Goal: Transaction & Acquisition: Subscribe to service/newsletter

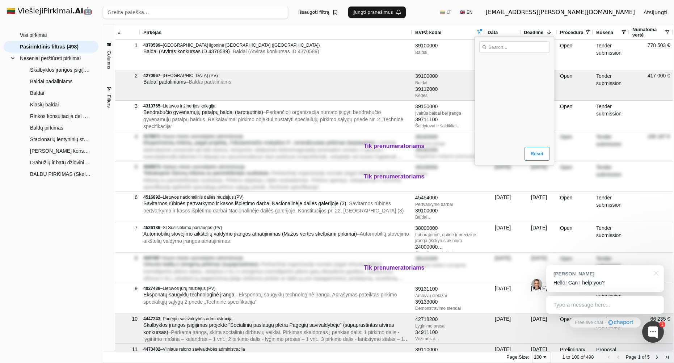
scroll to position [203, 0]
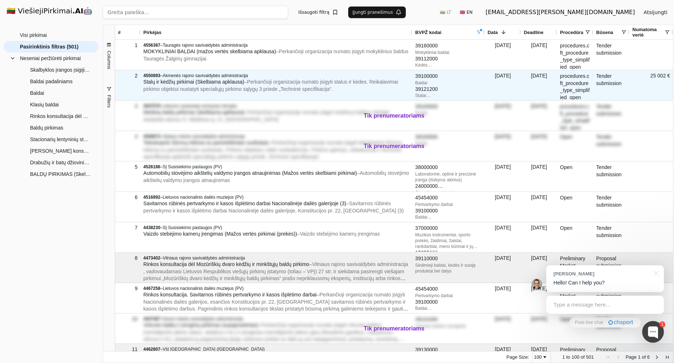
click at [231, 86] on span "– Perkančioji organizacija numato įsigyti stalus ir kėdes. Reikalavimai pirkimo…" at bounding box center [270, 85] width 254 height 13
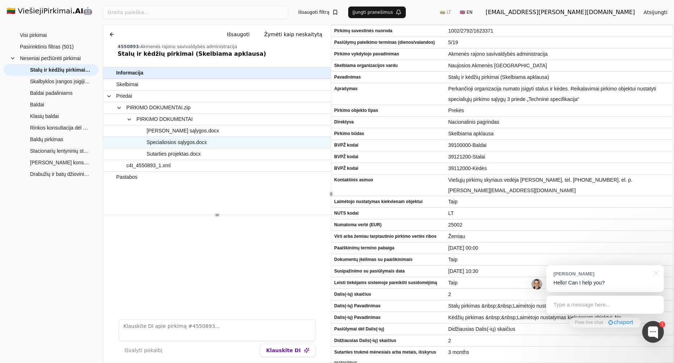
click at [237, 139] on span "Specialiosios sąlygos.docx" at bounding box center [213, 142] width 194 height 10
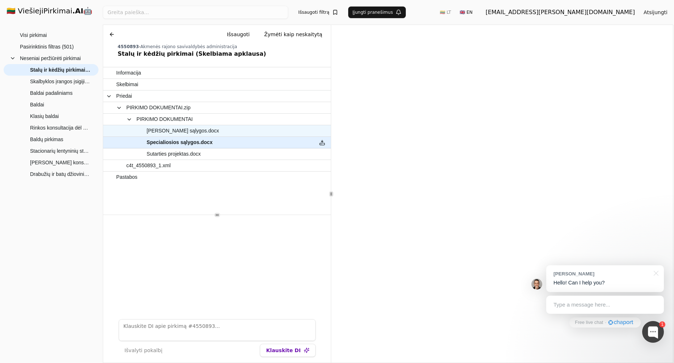
click at [250, 130] on span "Bendrosios sąlygos.docx" at bounding box center [213, 131] width 194 height 10
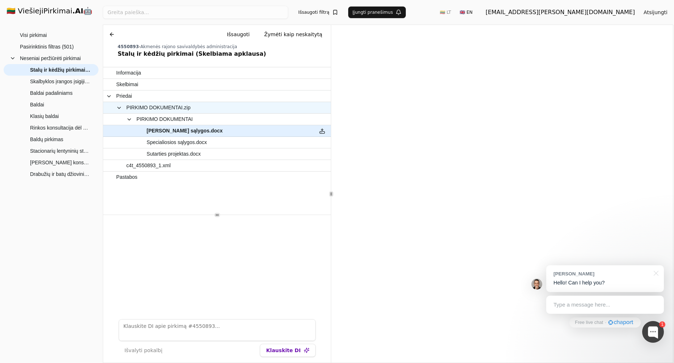
click at [249, 107] on span "PIRKIMO DOKUMENTAI.zip" at bounding box center [208, 107] width 205 height 10
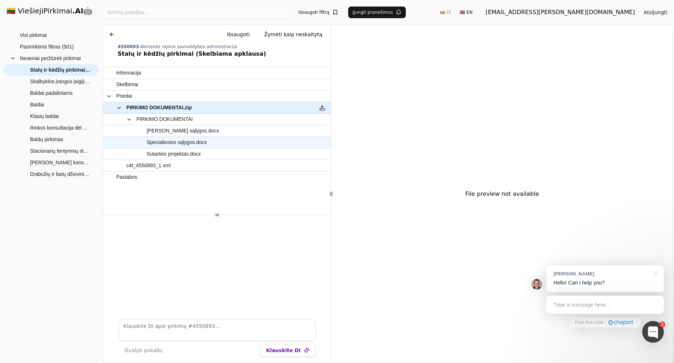
click at [231, 140] on span "Specialiosios sąlygos.docx" at bounding box center [213, 142] width 194 height 10
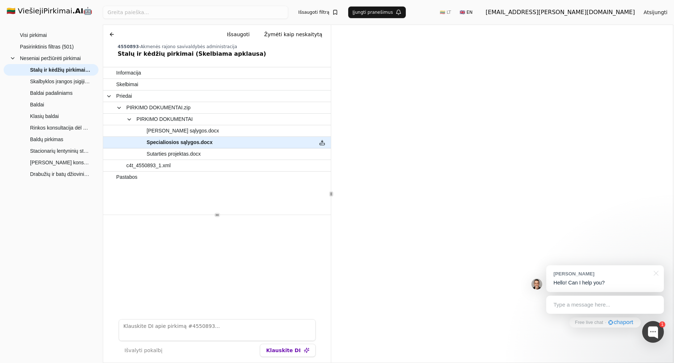
click at [219, 229] on div at bounding box center [217, 264] width 228 height 98
click at [334, 13] on button "Išsaugoti filtrą" at bounding box center [318, 13] width 49 height 12
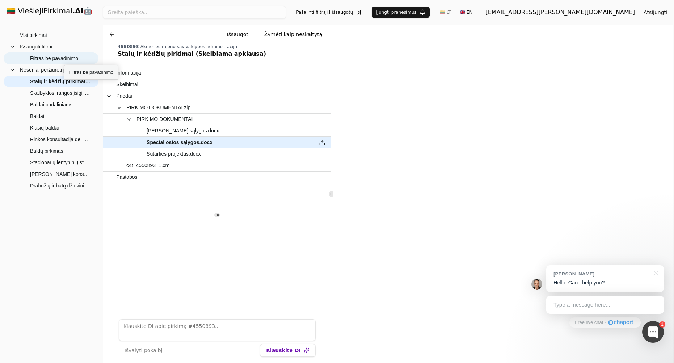
click at [64, 58] on span "Filtras be pavadinimo" at bounding box center [54, 58] width 48 height 11
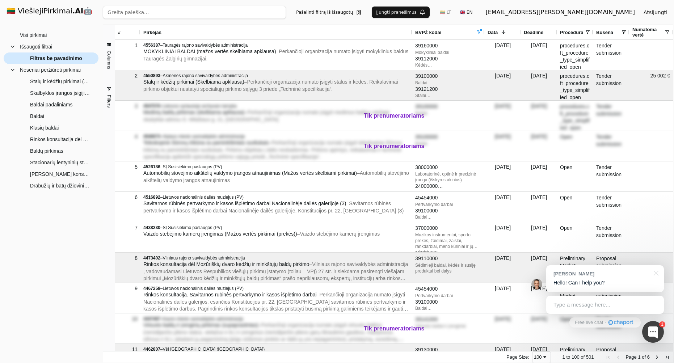
click at [64, 58] on span "Filtras be pavadinimo" at bounding box center [56, 58] width 52 height 11
click at [597, 13] on div "[EMAIL_ADDRESS][PERSON_NAME][DOMAIN_NAME]" at bounding box center [559, 12] width 149 height 9
click at [656, 329] on div at bounding box center [653, 332] width 22 height 22
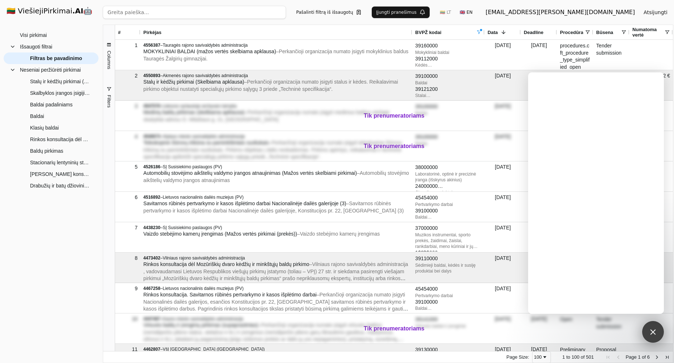
click at [656, 329] on div "1" at bounding box center [653, 332] width 22 height 22
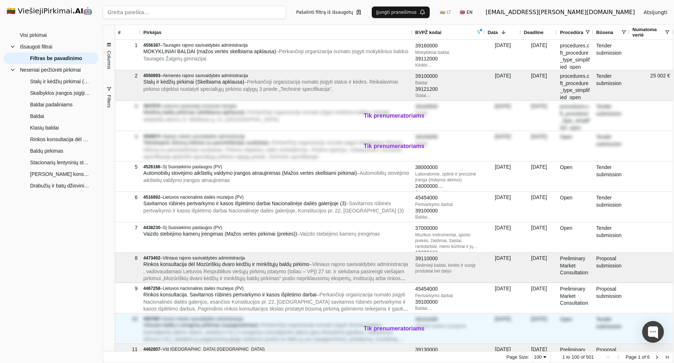
click at [382, 329] on span "– Perkančioji organizacija numato įsigyti virtuvės baldus (nerūdijančio plieno …" at bounding box center [275, 342] width 265 height 41
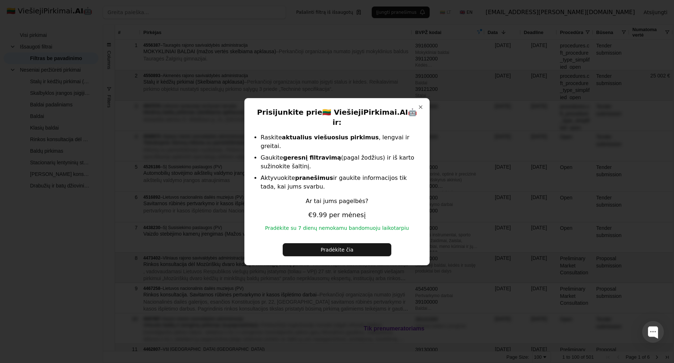
click at [338, 224] on p "Pradėkite su 7 dienų nemokamu bandomuoju laikotarpiu" at bounding box center [336, 227] width 167 height 7
click at [361, 243] on button "Pradėkite čia" at bounding box center [337, 249] width 109 height 13
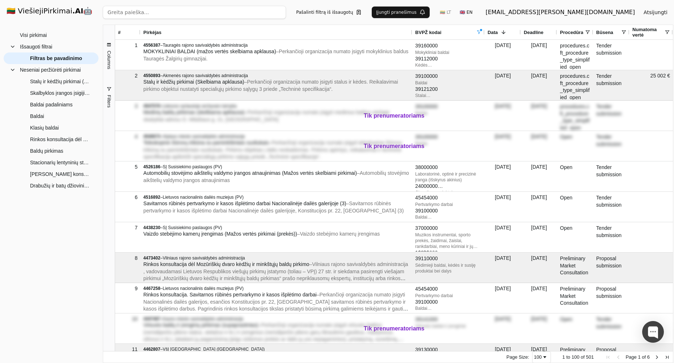
click at [342, 12] on button "Pašalinti filtrą iš išsaugotų" at bounding box center [329, 13] width 74 height 12
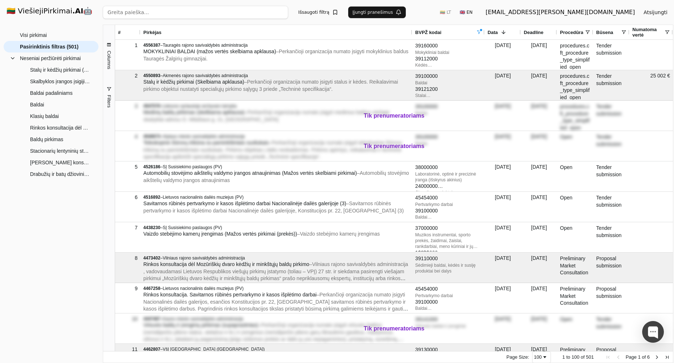
click at [336, 11] on button "Išsaugoti filtrą" at bounding box center [318, 13] width 49 height 12
